Goal: Information Seeking & Learning: Learn about a topic

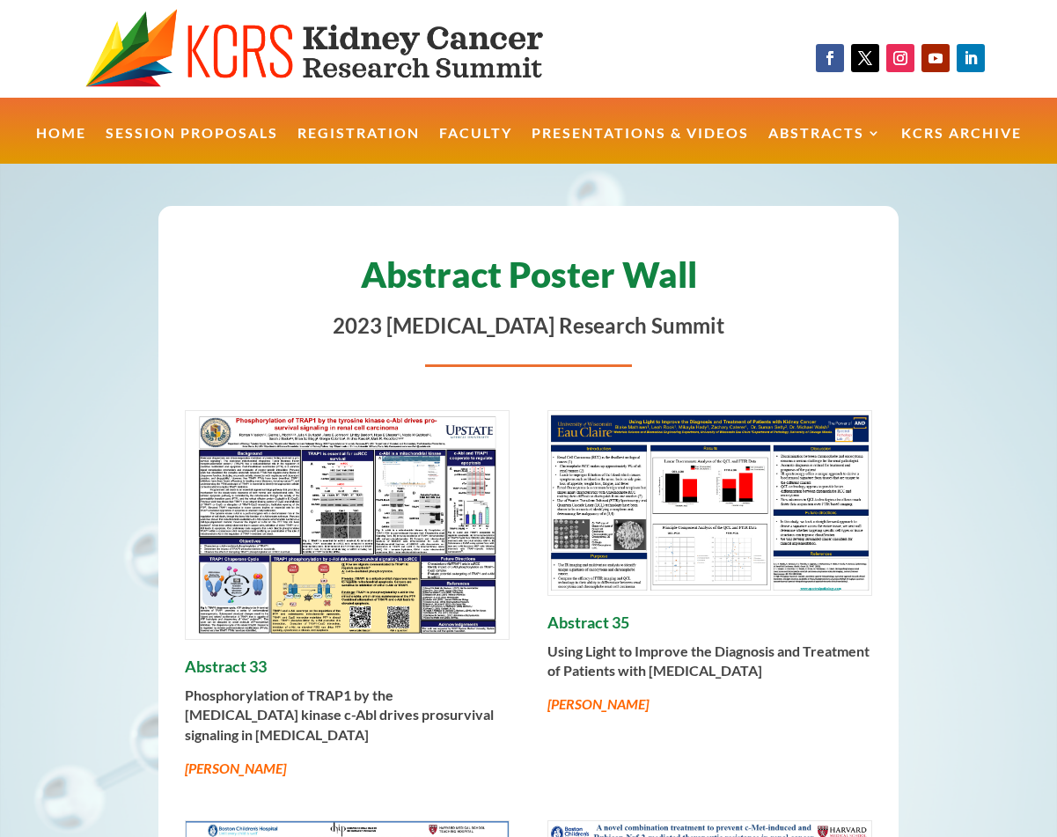
click at [355, 497] on img at bounding box center [347, 525] width 323 height 228
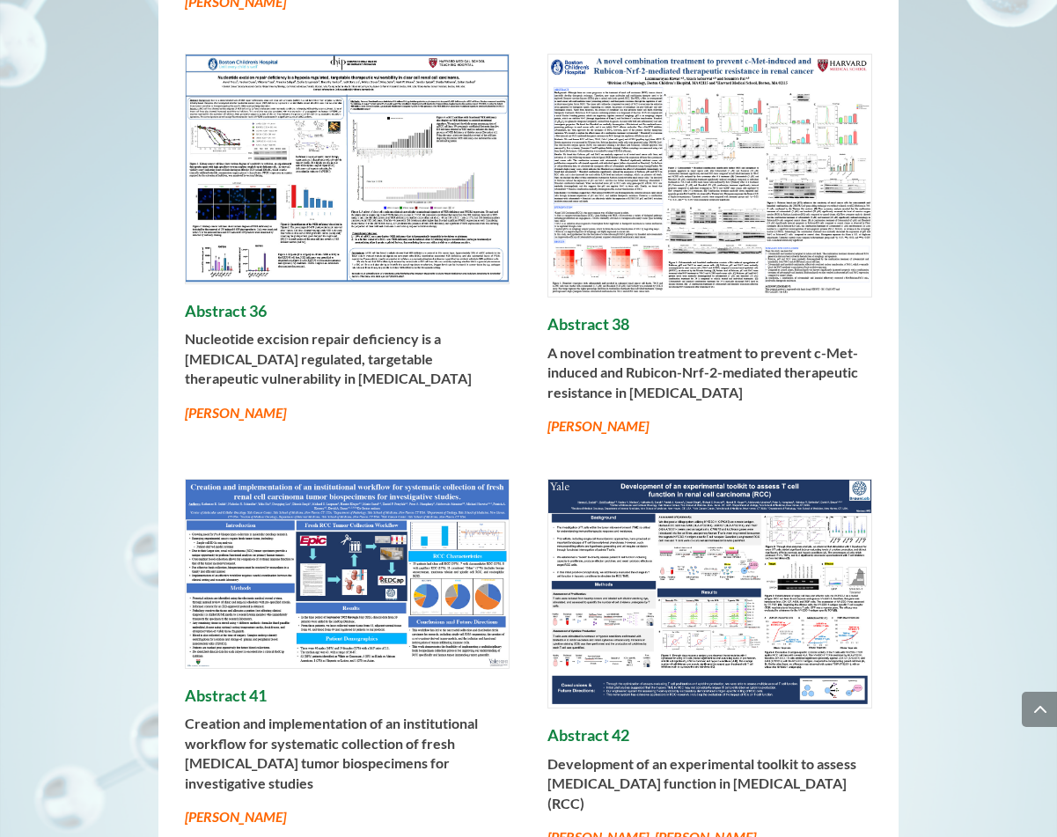
scroll to position [775, 0]
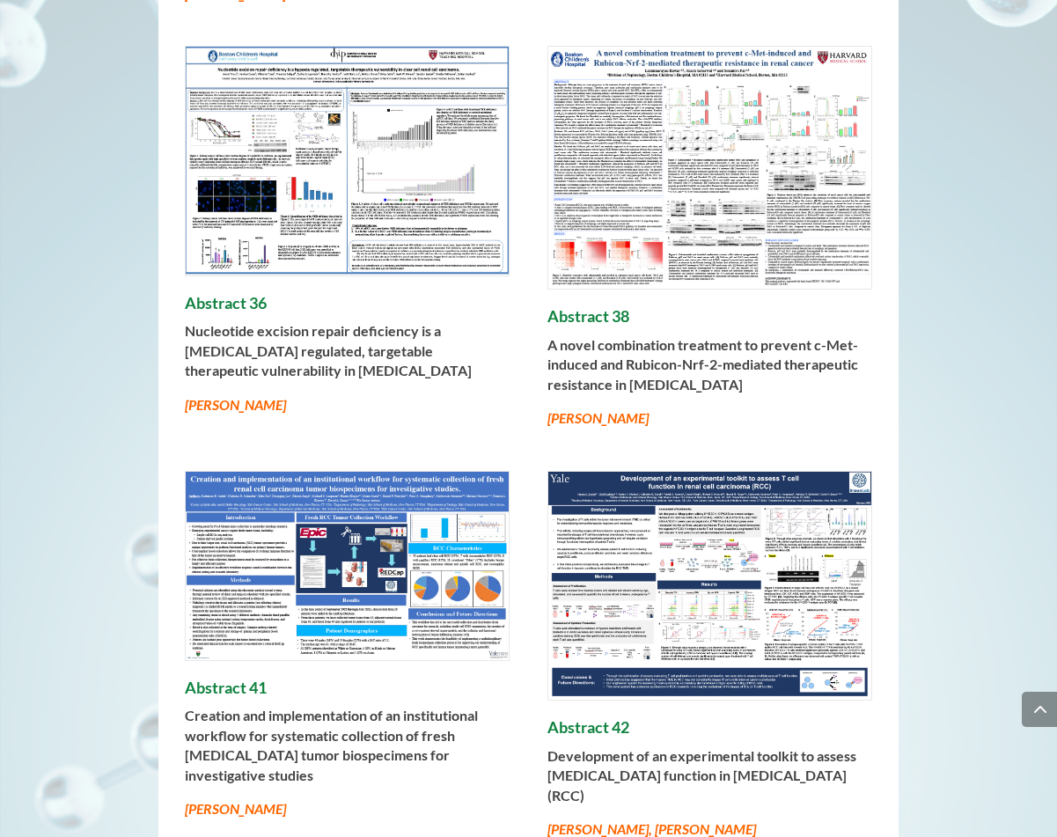
click at [328, 578] on img at bounding box center [347, 566] width 323 height 188
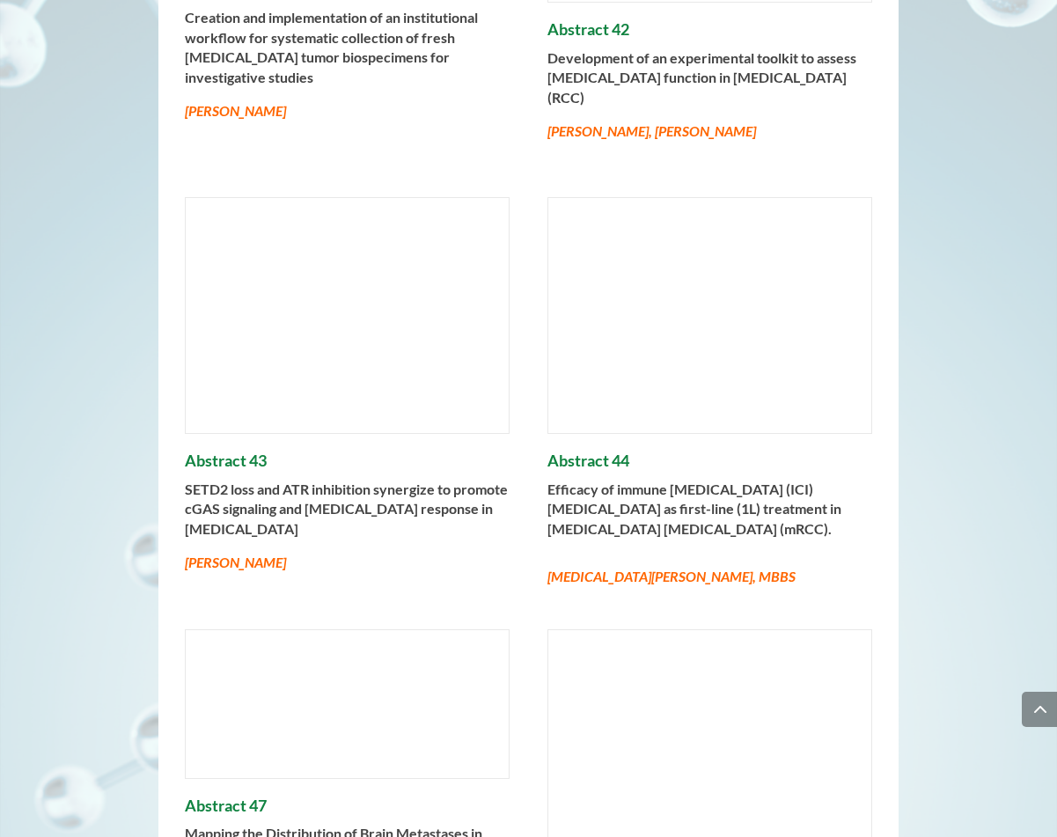
scroll to position [1550, 0]
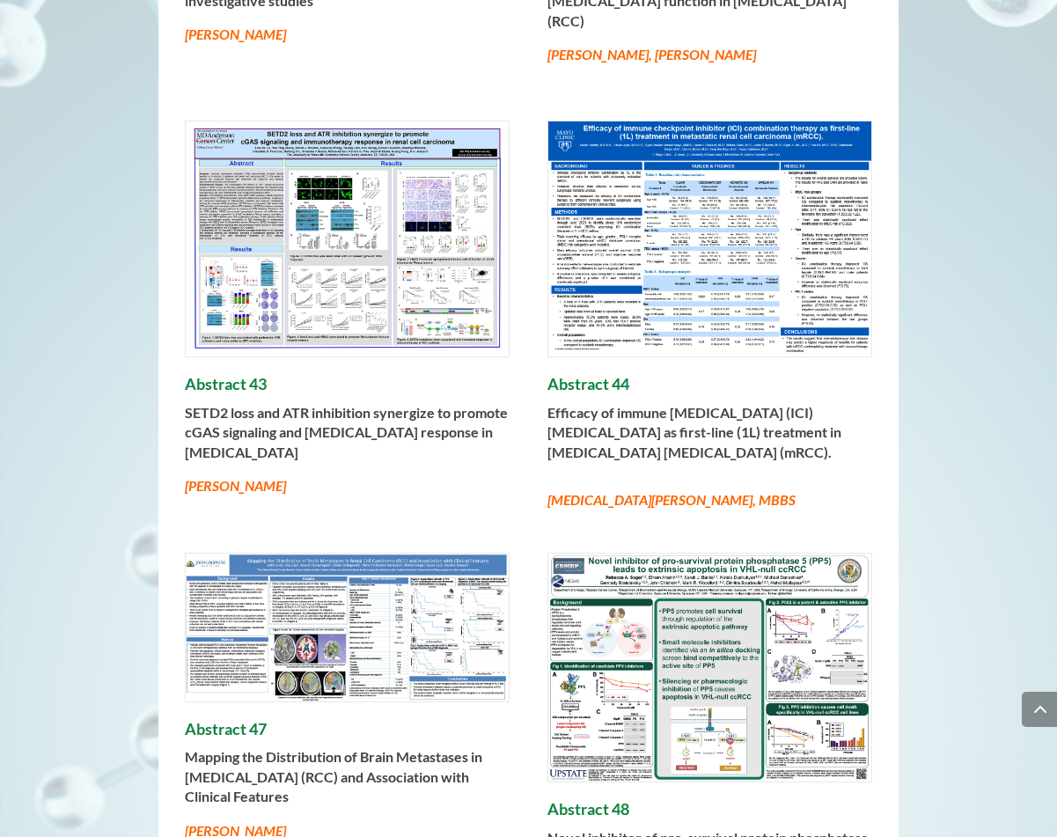
click at [237, 297] on img at bounding box center [347, 240] width 323 height 236
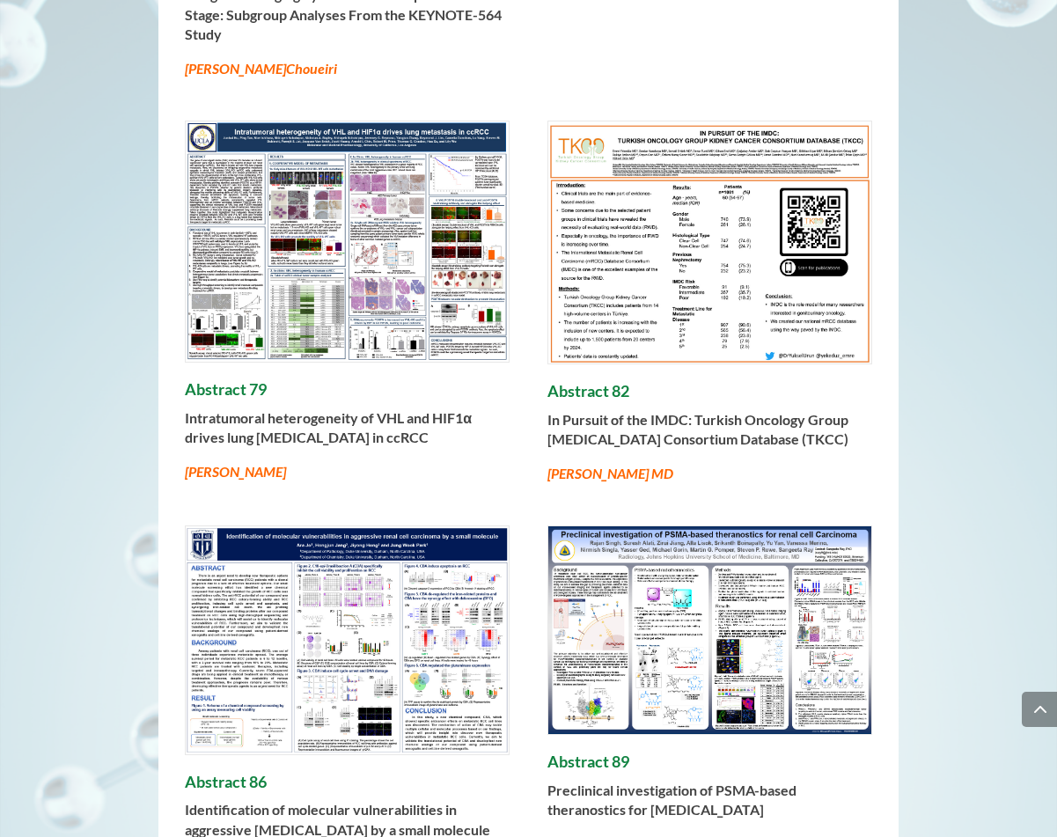
scroll to position [5435, 0]
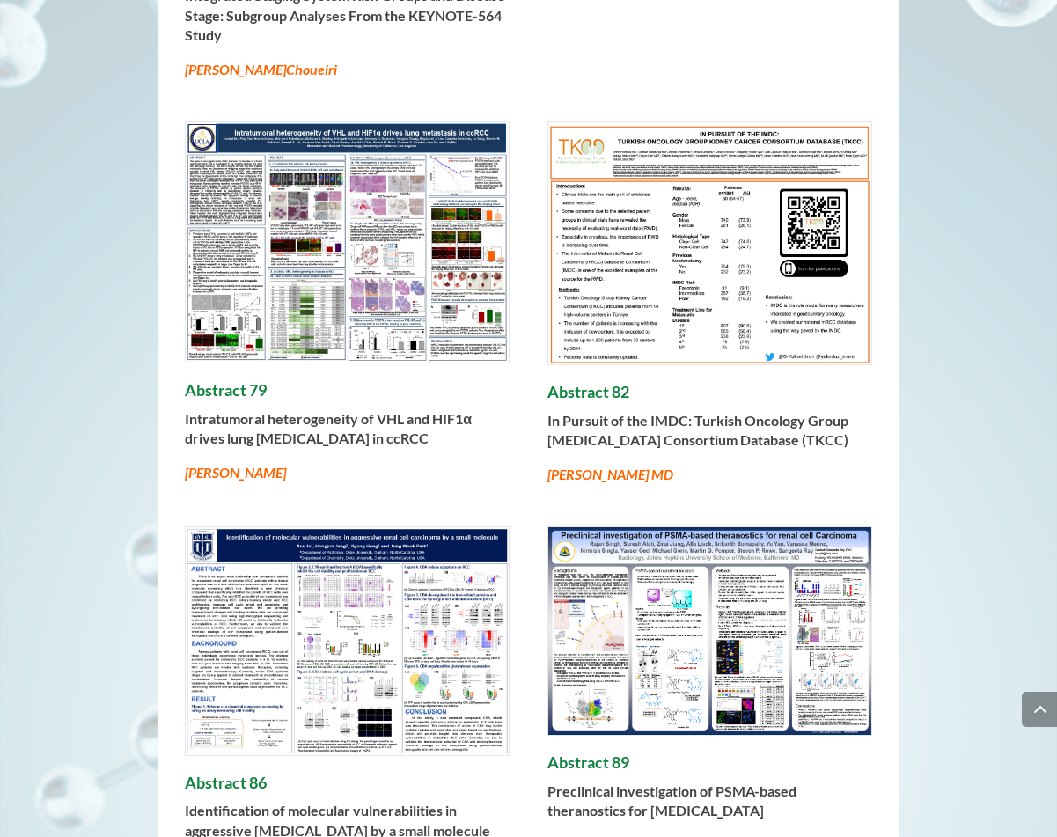
click at [298, 153] on img at bounding box center [347, 242] width 323 height 240
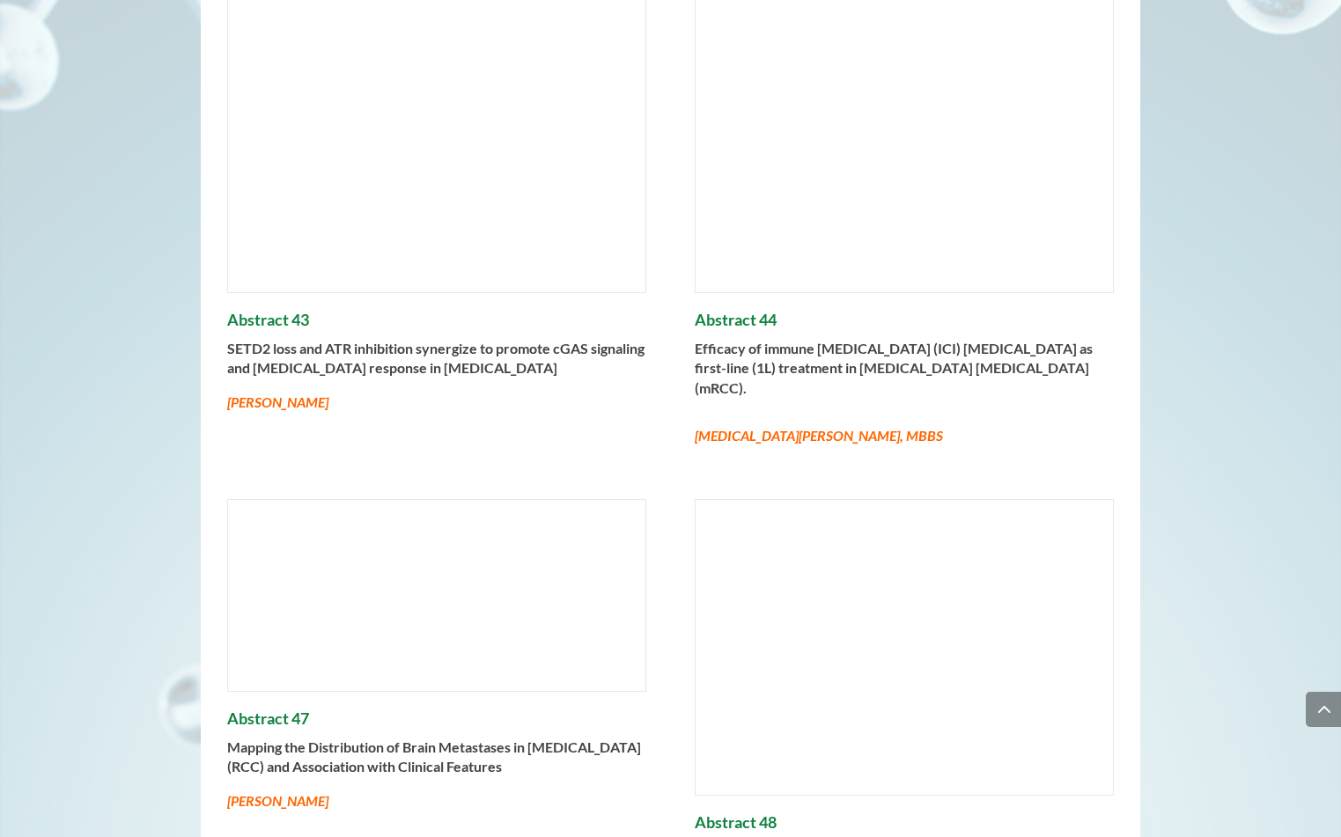
scroll to position [1972, 0]
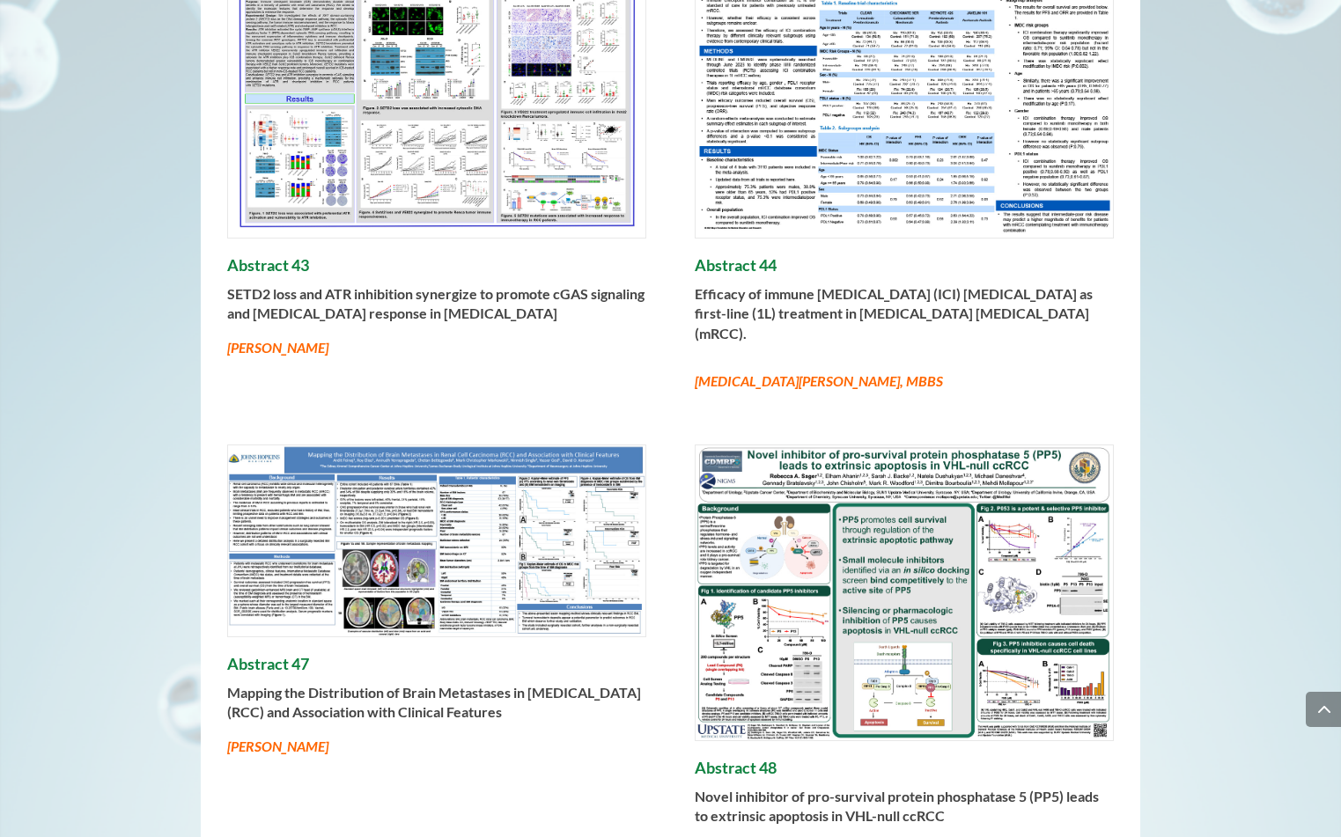
click at [767, 503] on img at bounding box center [904, 593] width 416 height 295
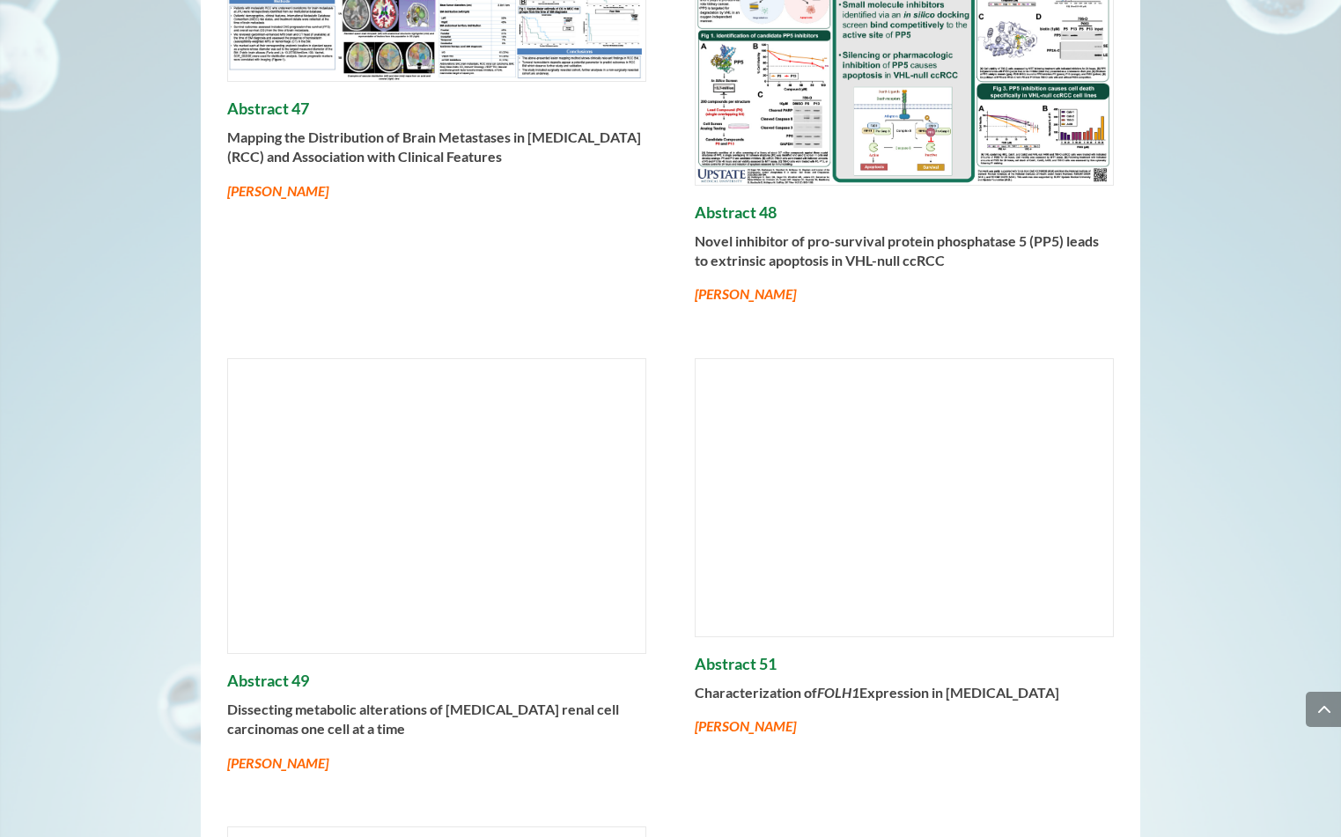
scroll to position [2536, 0]
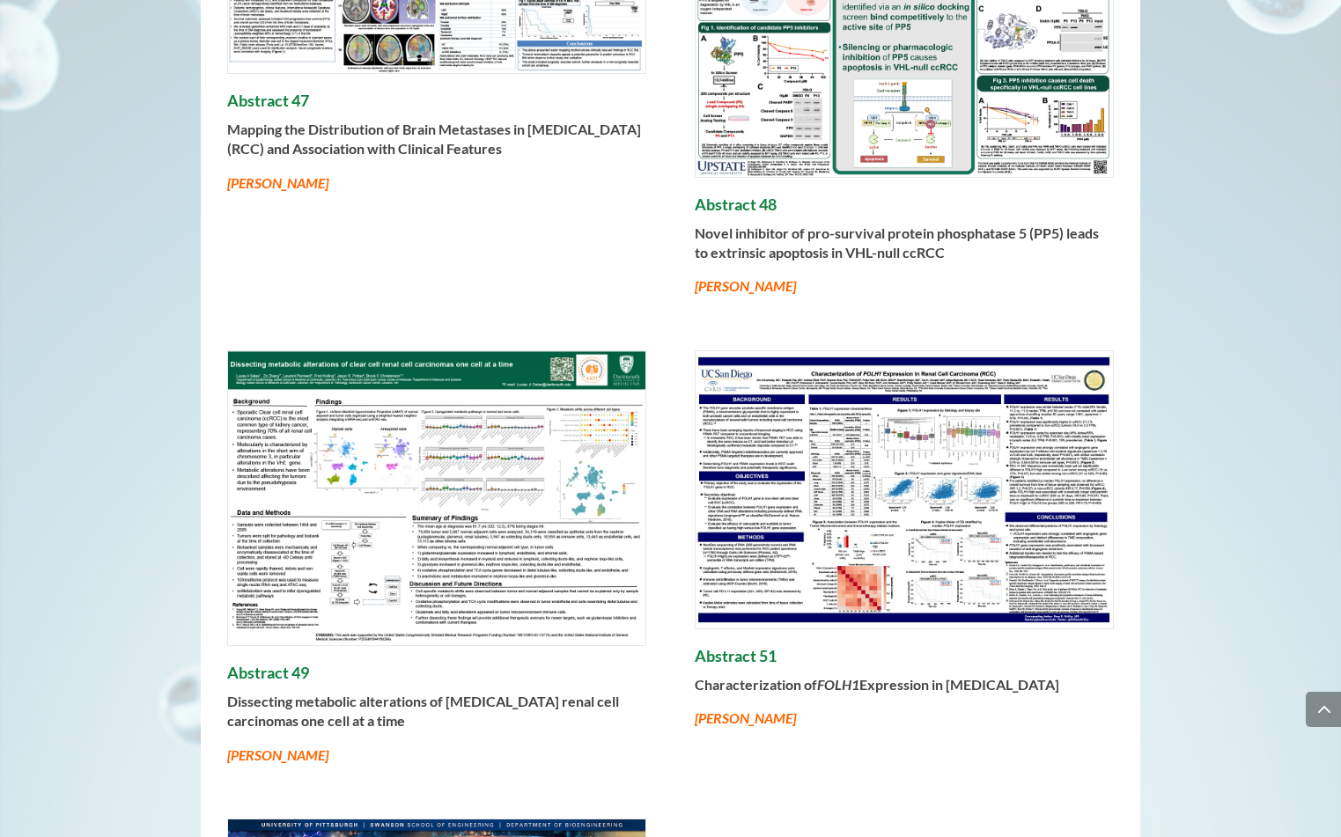
click at [813, 406] on img at bounding box center [904, 490] width 416 height 278
